Goal: Task Accomplishment & Management: Complete application form

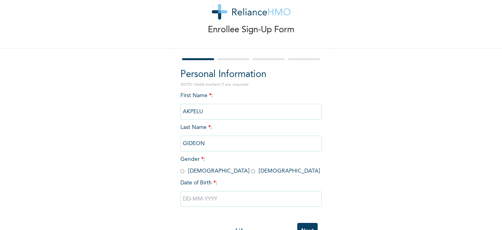
scroll to position [47, 0]
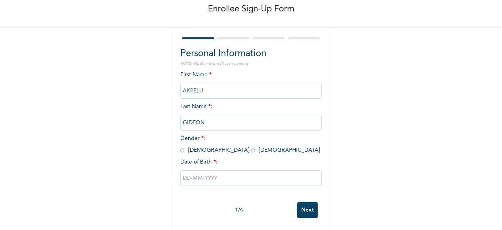
click at [181, 146] on input "radio" at bounding box center [183, 149] width 4 height 7
radio input "true"
click at [188, 170] on input "text" at bounding box center [251, 178] width 141 height 16
select select "8"
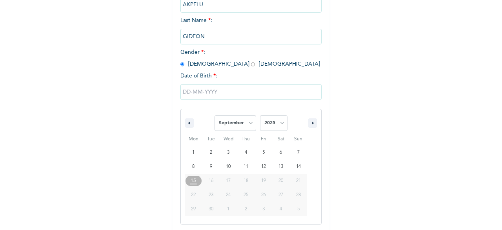
scroll to position [128, 0]
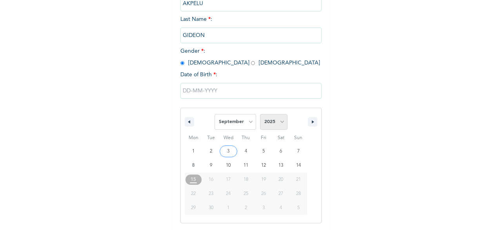
click at [280, 124] on select "2025 2024 2023 2022 2021 2020 2019 2018 2017 2016 2015 2014 2013 2012 2011 2010…" at bounding box center [273, 122] width 27 height 16
select select "1980"
click at [260, 115] on select "2025 2024 2023 2022 2021 2020 2019 2018 2017 2016 2015 2014 2013 2012 2011 2010…" at bounding box center [273, 122] width 27 height 16
click at [247, 125] on select "January February March April May June July August September October November De…" at bounding box center [236, 122] width 42 height 16
select select "1"
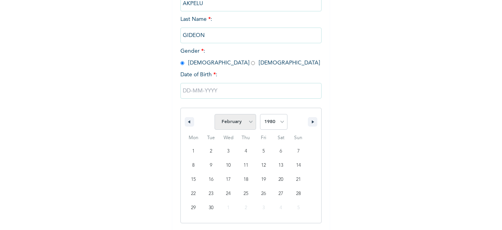
click at [215, 115] on select "January February March April May June July August September October November De…" at bounding box center [236, 122] width 42 height 16
type input "[DATE]"
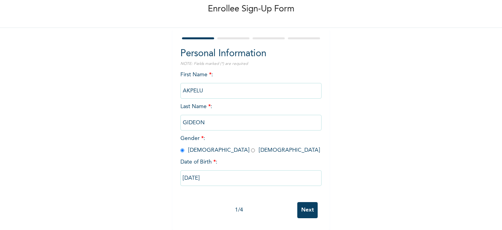
scroll to position [47, 0]
click at [431, 139] on div "Enrollee Sign-Up Form Personal Information NOTE: Fields marked (*) are required…" at bounding box center [251, 95] width 502 height 270
click at [312, 208] on input "Next" at bounding box center [307, 210] width 20 height 16
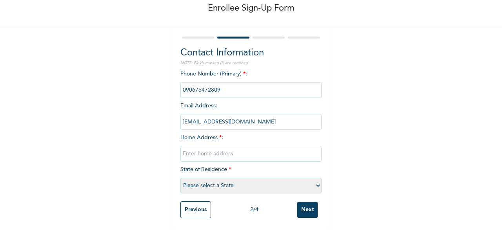
click at [235, 86] on input "phone" at bounding box center [251, 90] width 141 height 16
click at [215, 83] on input "phone" at bounding box center [251, 90] width 141 height 16
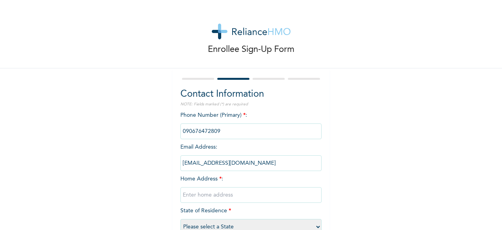
scroll to position [0, 0]
